Goal: Information Seeking & Learning: Check status

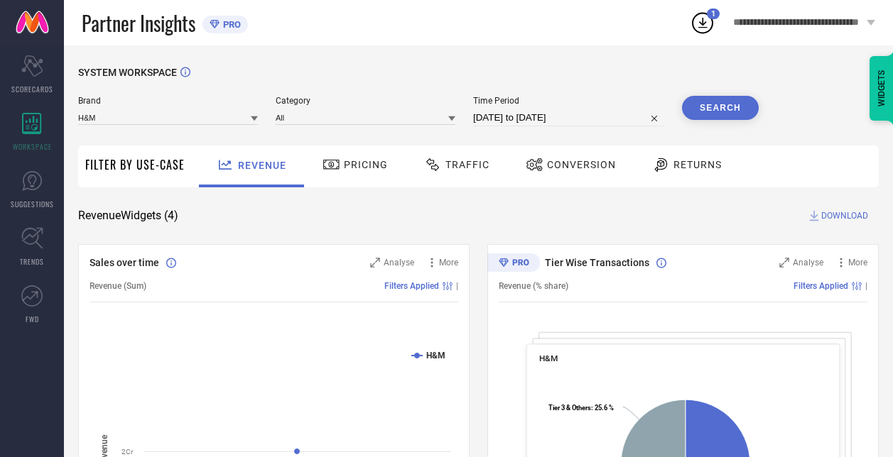
scroll to position [153, 0]
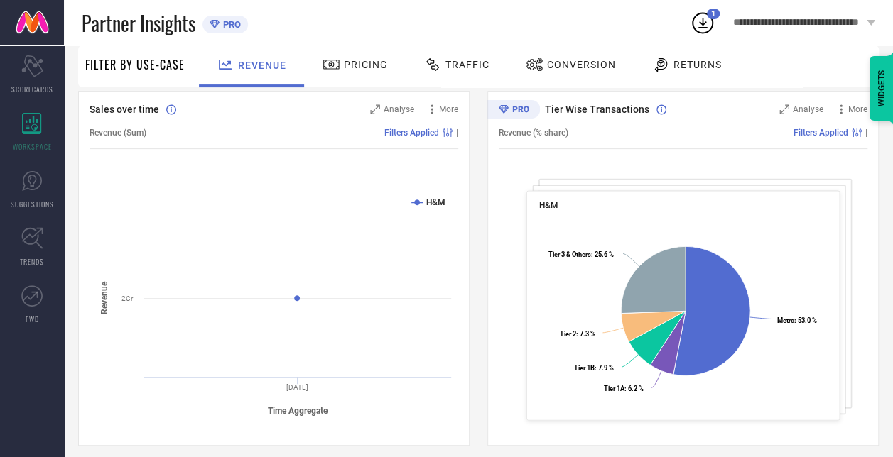
click at [700, 17] on icon at bounding box center [703, 23] width 26 height 26
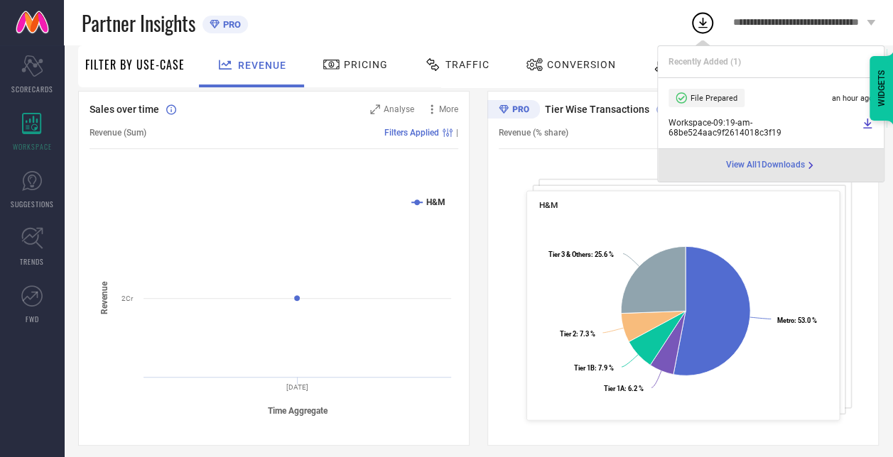
click at [866, 128] on icon at bounding box center [867, 124] width 9 height 10
click at [481, 27] on div "Partner Insights PRO" at bounding box center [386, 22] width 608 height 45
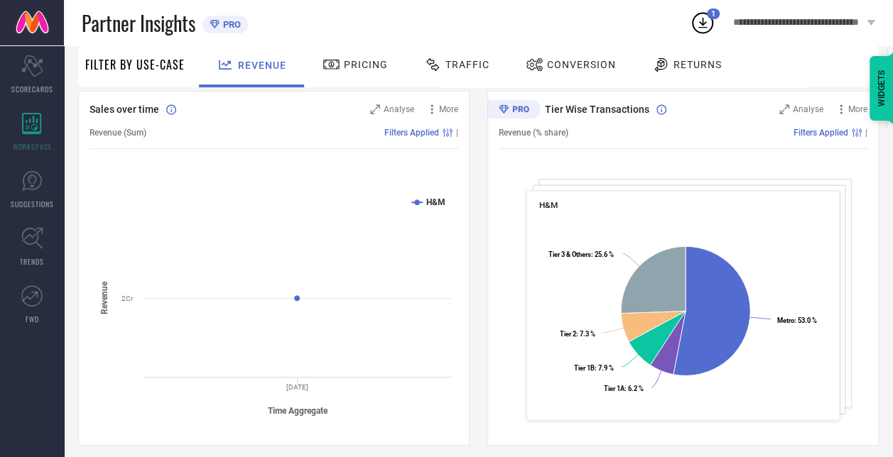
scroll to position [0, 0]
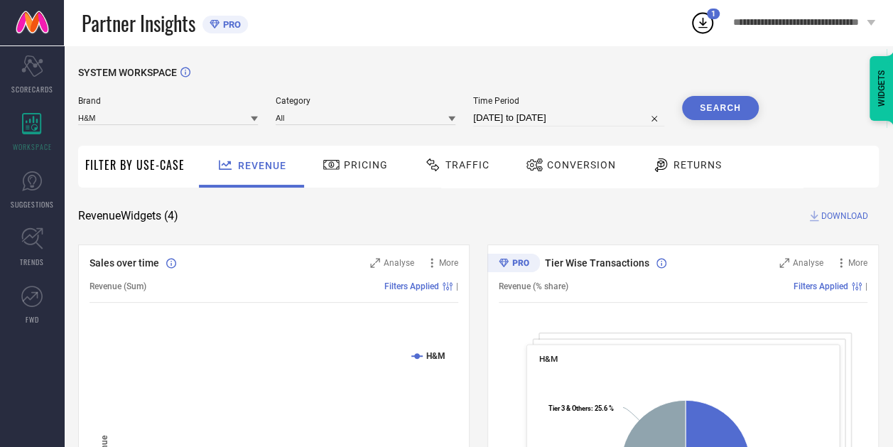
click at [527, 115] on input "[DATE] to [DATE]" at bounding box center [568, 117] width 191 height 17
select select "8"
select select "2025"
select select "9"
select select "2025"
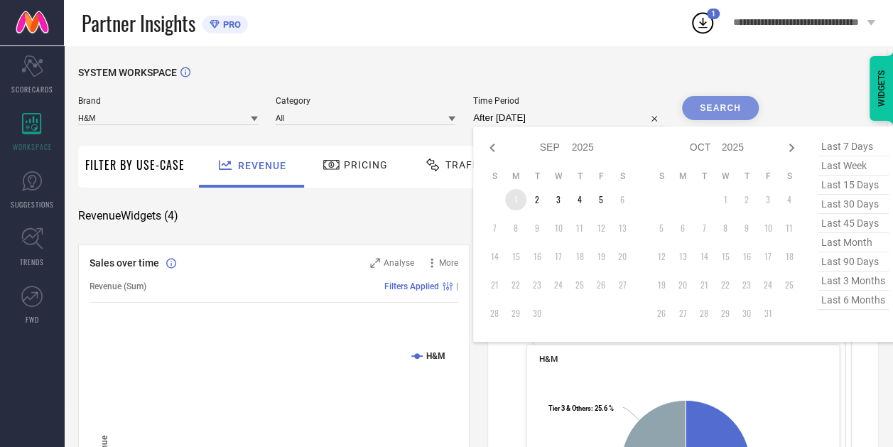
click at [518, 203] on td "1" at bounding box center [515, 199] width 21 height 21
type input "[DATE] to [DATE]"
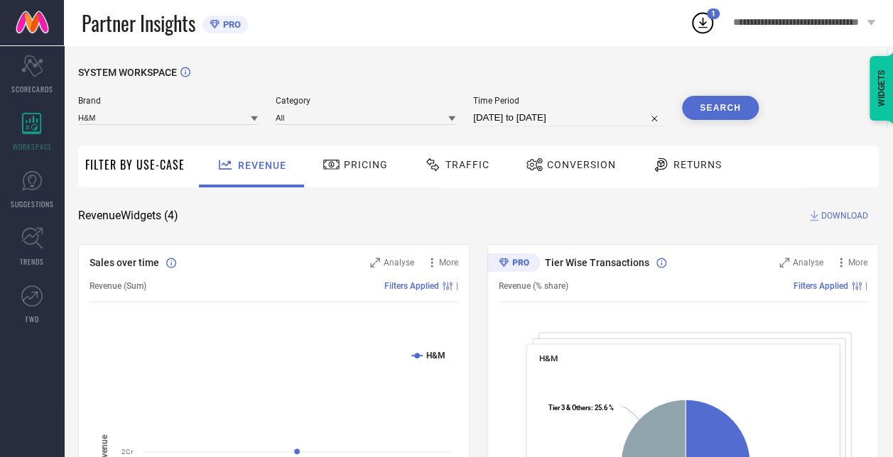
click at [713, 109] on button "Search" at bounding box center [720, 108] width 77 height 24
click at [707, 23] on icon at bounding box center [703, 23] width 26 height 26
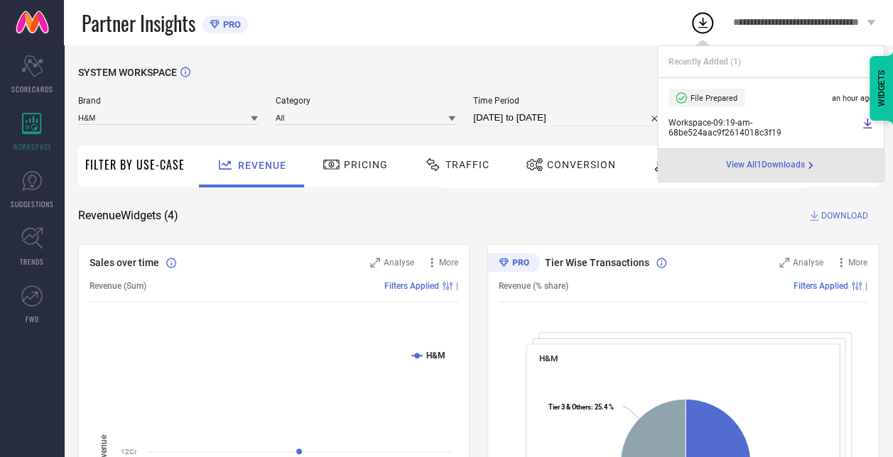
click at [862, 124] on icon at bounding box center [866, 123] width 11 height 11
click at [320, 44] on div "Partner Insights PRO" at bounding box center [386, 22] width 608 height 45
